Goal: Transaction & Acquisition: Purchase product/service

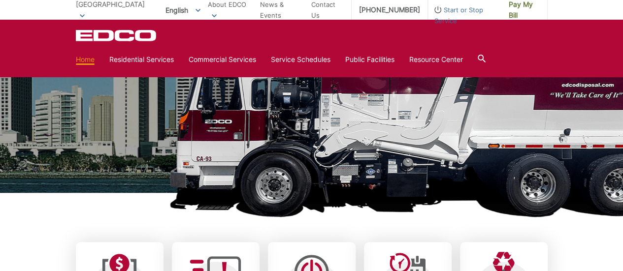
scroll to position [95, 0]
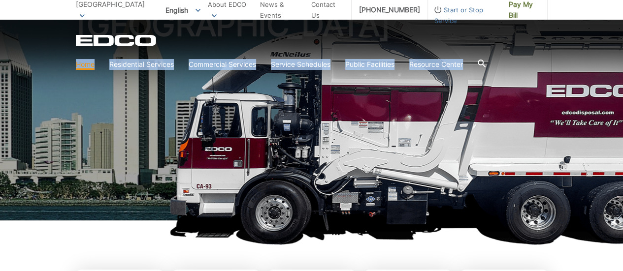
drag, startPoint x: 622, startPoint y: 32, endPoint x: 622, endPoint y: 54, distance: 21.7
click at [622, 54] on div "EDCO Logo Home Residential Services Curbside Pickup Recycling Organic Recycling…" at bounding box center [311, 47] width 623 height 54
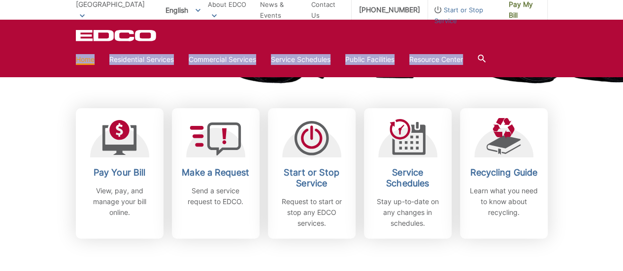
scroll to position [237, 0]
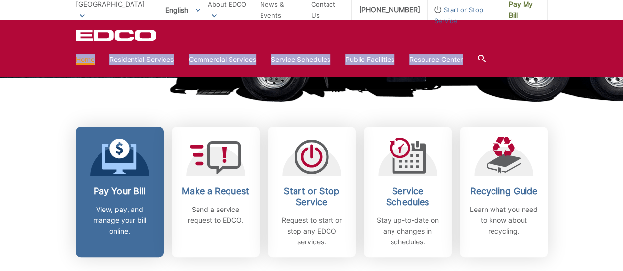
click at [91, 175] on div at bounding box center [119, 156] width 59 height 39
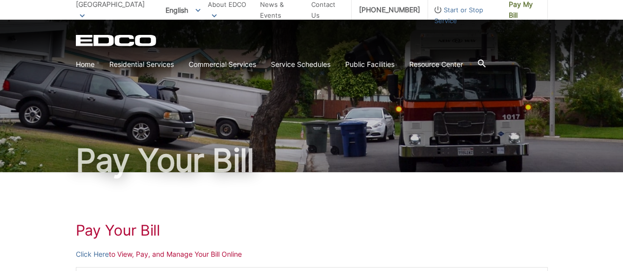
click at [99, 252] on link "Click Here" at bounding box center [92, 254] width 33 height 11
